Goal: Information Seeking & Learning: Check status

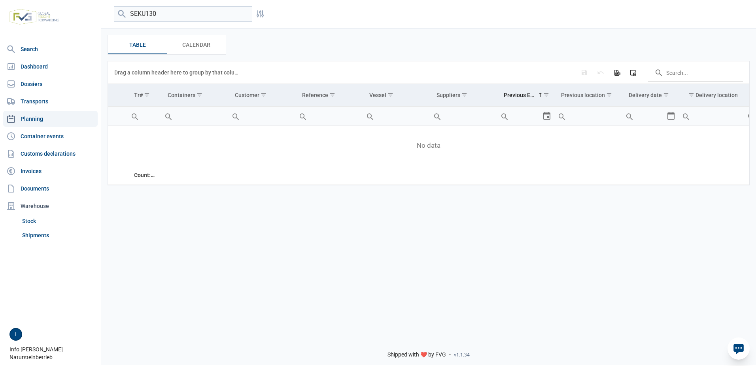
click at [100, 6] on div "Search Dashboard Dossiers Transports Planning Container events Customs declarat…" at bounding box center [378, 182] width 756 height 366
type input "MEDU3341"
click at [40, 85] on link "Dossiers" at bounding box center [50, 84] width 95 height 16
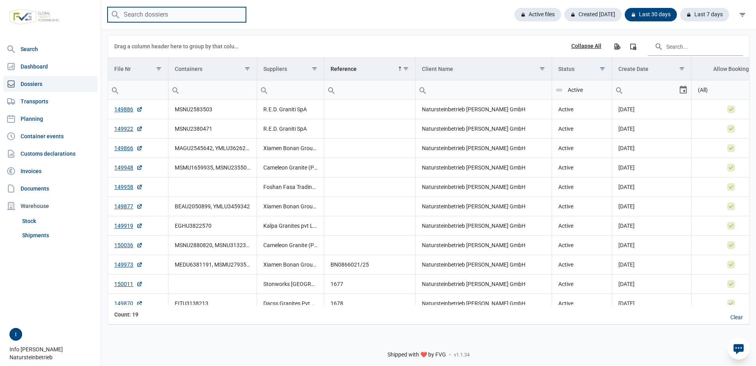
click at [158, 11] on input "search" at bounding box center [177, 14] width 138 height 15
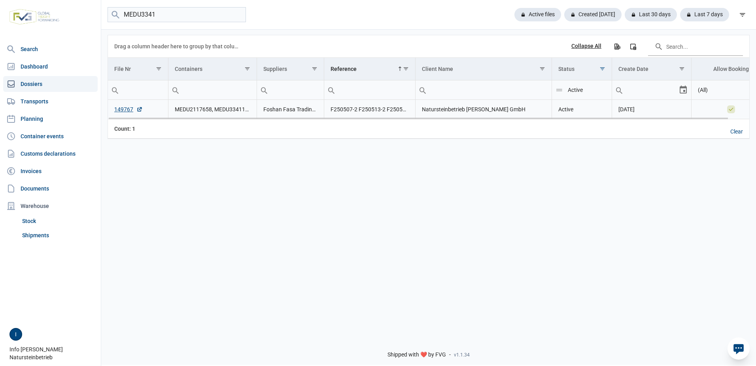
click at [126, 106] on td "149767" at bounding box center [138, 109] width 60 height 19
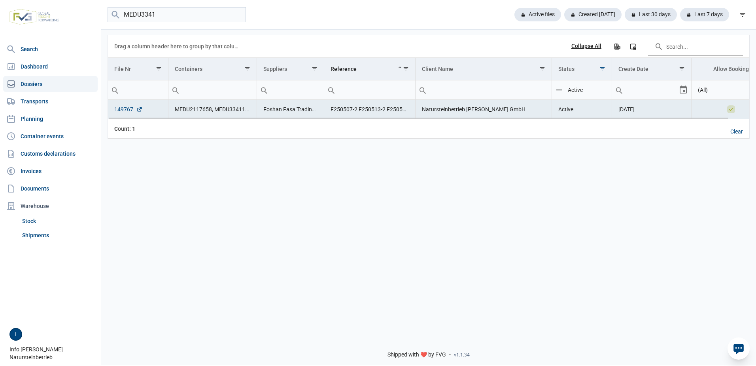
click at [124, 103] on td "149767" at bounding box center [138, 109] width 60 height 19
click at [127, 109] on link "149767" at bounding box center [128, 109] width 28 height 8
drag, startPoint x: 159, startPoint y: 16, endPoint x: 106, endPoint y: 11, distance: 53.3
click at [106, 11] on div "MEDU3341 Active files Created today Last 30 days Last 7 days" at bounding box center [428, 14] width 655 height 15
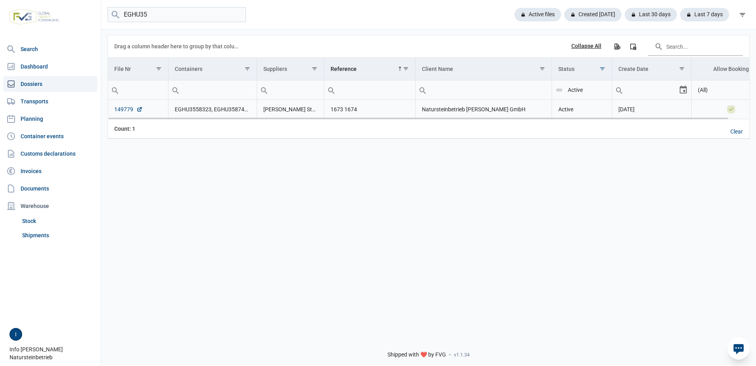
click at [126, 111] on link "149779" at bounding box center [128, 109] width 28 height 8
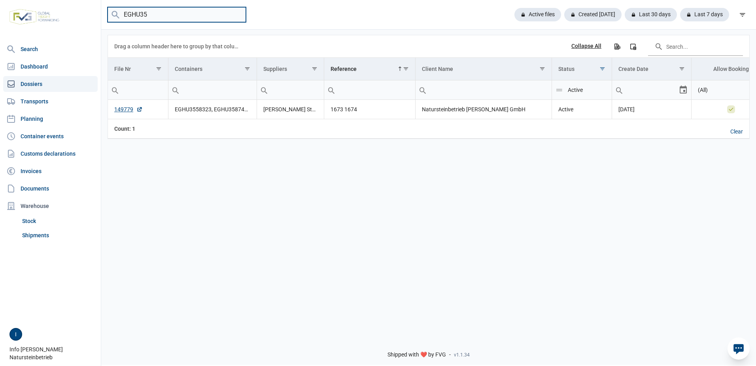
drag, startPoint x: 159, startPoint y: 12, endPoint x: 119, endPoint y: 9, distance: 39.3
click at [119, 9] on input "EGHU35" at bounding box center [177, 14] width 138 height 15
drag, startPoint x: 167, startPoint y: 12, endPoint x: 119, endPoint y: 11, distance: 47.1
click at [119, 11] on menu "MSMU1659" at bounding box center [177, 14] width 138 height 15
type input "BEAU2145"
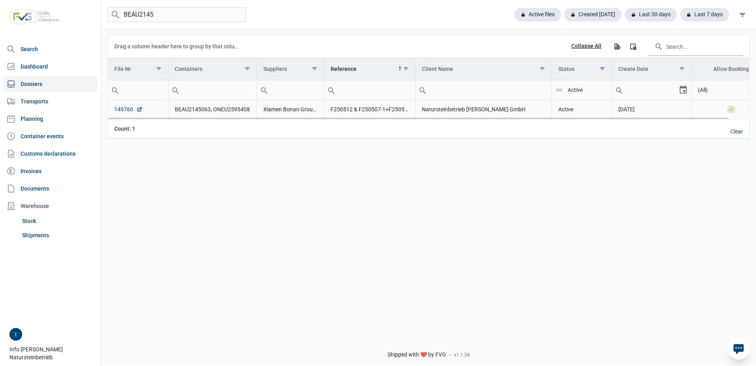
click at [129, 110] on link "149760" at bounding box center [128, 109] width 28 height 8
click at [127, 108] on link "149760" at bounding box center [128, 109] width 28 height 8
